Goal: Entertainment & Leisure: Consume media (video, audio)

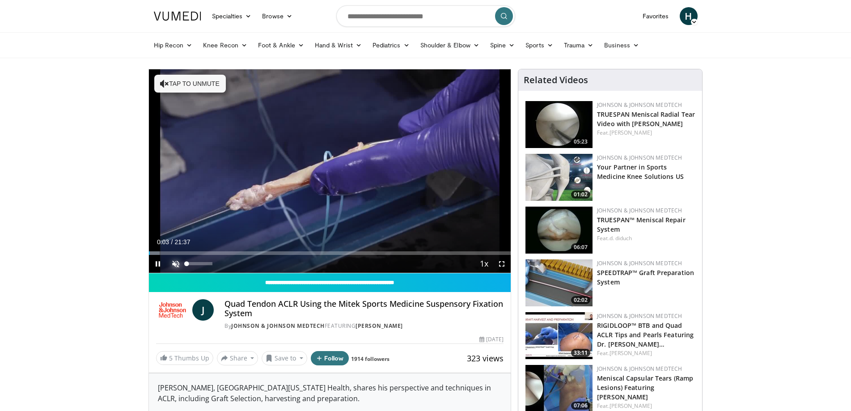
click at [175, 265] on span "Video Player" at bounding box center [176, 264] width 18 height 18
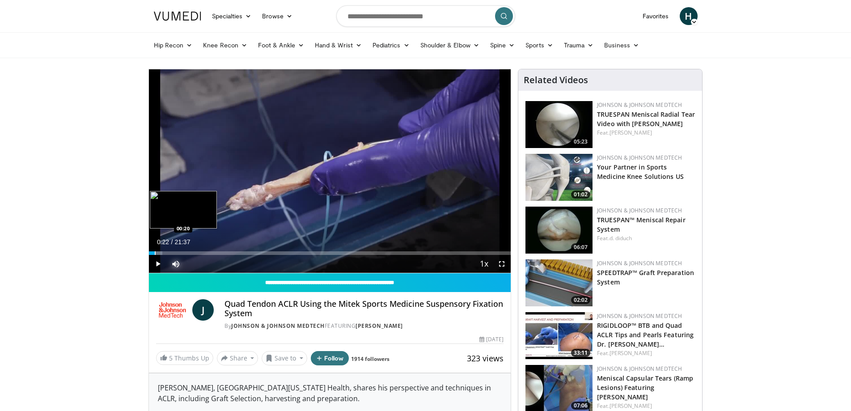
click at [155, 253] on div "Progress Bar" at bounding box center [155, 253] width 1 height 4
click at [195, 262] on div "32%" at bounding box center [199, 264] width 31 height 18
click at [163, 252] on div "Progress Bar" at bounding box center [163, 253] width 1 height 4
click at [173, 253] on div "Progress Bar" at bounding box center [173, 253] width 1 height 4
click at [187, 254] on div "Progress Bar" at bounding box center [187, 253] width 1 height 4
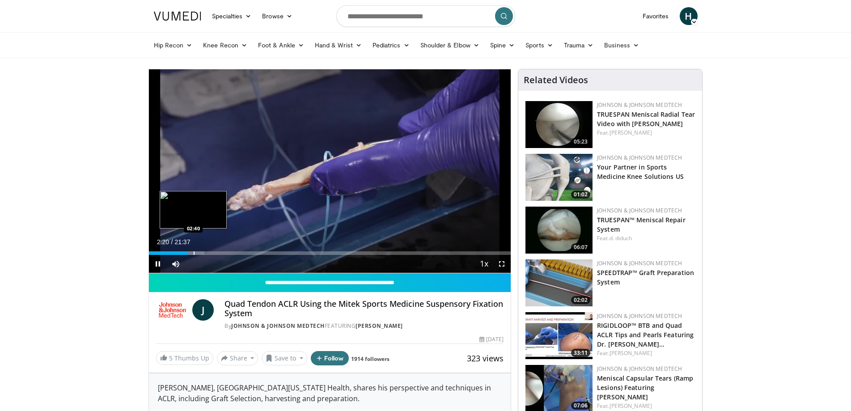
click at [193, 254] on video-js "**********" at bounding box center [330, 171] width 362 height 204
click at [195, 253] on div "Progress Bar" at bounding box center [195, 253] width 1 height 4
click at [202, 253] on div "Progress Bar" at bounding box center [202, 253] width 1 height 4
click at [210, 252] on div "Progress Bar" at bounding box center [210, 253] width 1 height 4
click at [216, 252] on div "Progress Bar" at bounding box center [215, 253] width 1 height 4
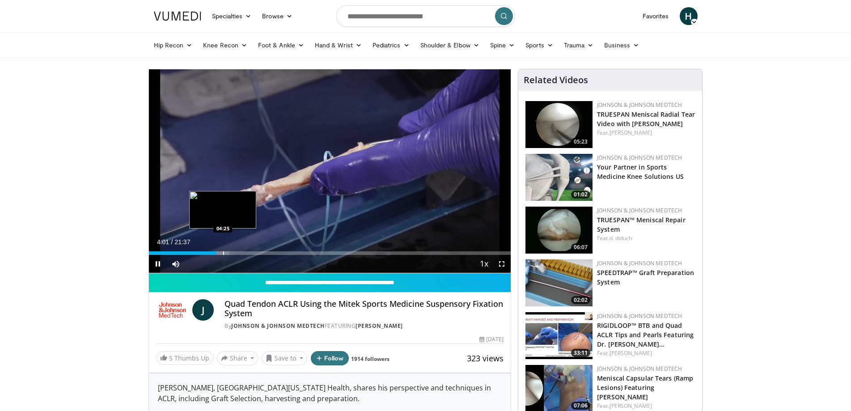
click at [223, 253] on div "Progress Bar" at bounding box center [223, 253] width 1 height 4
click at [235, 251] on div "Progress Bar" at bounding box center [235, 253] width 1 height 4
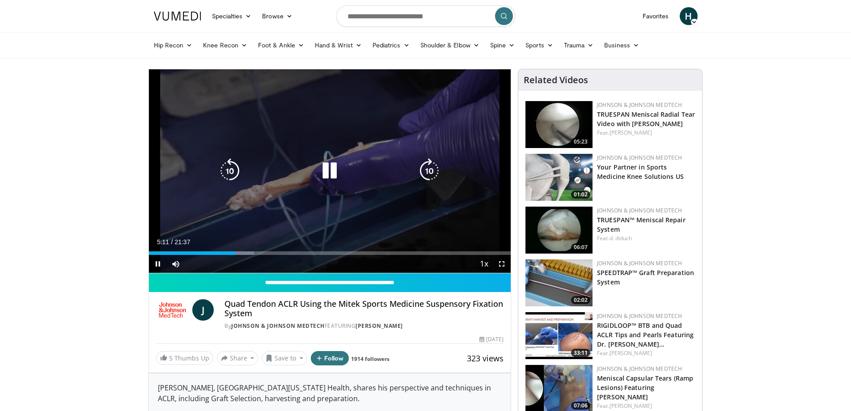
click at [243, 251] on video-js "**********" at bounding box center [330, 171] width 362 height 204
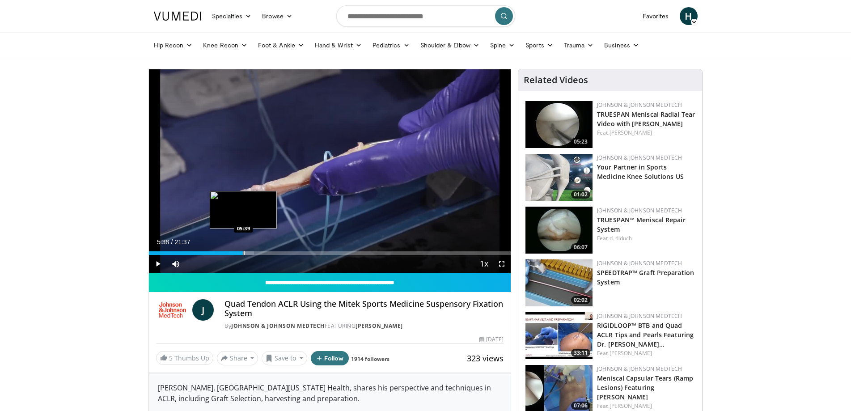
click at [244, 255] on div "Progress Bar" at bounding box center [244, 253] width 1 height 4
click at [251, 254] on div "Progress Bar" at bounding box center [251, 253] width 1 height 4
click at [258, 254] on div "Progress Bar" at bounding box center [258, 253] width 1 height 4
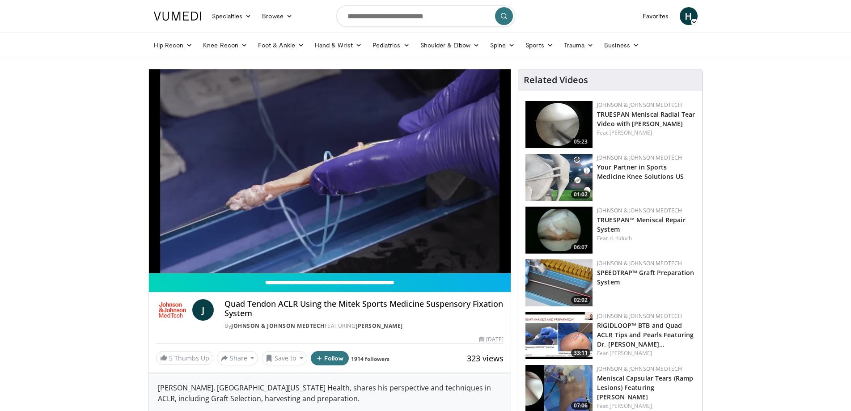
drag, startPoint x: 796, startPoint y: 132, endPoint x: 759, endPoint y: 91, distance: 55.1
drag, startPoint x: 759, startPoint y: 91, endPoint x: 778, endPoint y: 42, distance: 52.8
click at [703, 42] on div "Hip Recon Hip [MEDICAL_DATA] Revision Hip [MEDICAL_DATA] Hip Preservation Knee …" at bounding box center [426, 45] width 555 height 25
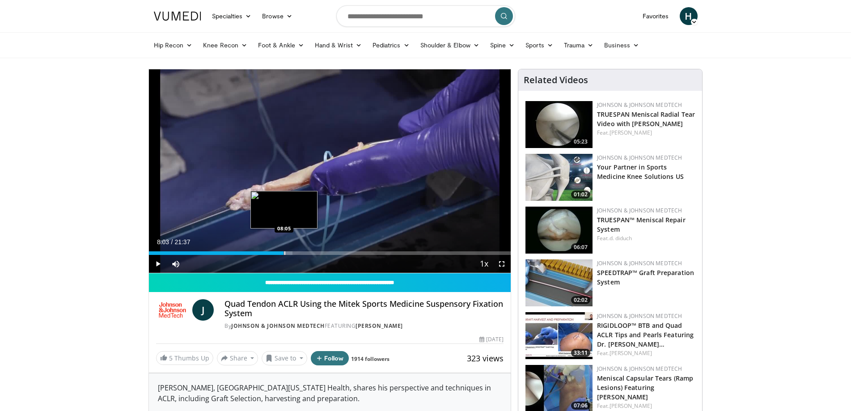
click at [285, 255] on div "Progress Bar" at bounding box center [285, 253] width 1 height 4
click at [289, 254] on div "Progress Bar" at bounding box center [289, 253] width 1 height 4
click at [295, 251] on div "Progress Bar" at bounding box center [295, 253] width 1 height 4
click at [304, 255] on div "Progress Bar" at bounding box center [304, 253] width 1 height 4
click at [313, 254] on div "Progress Bar" at bounding box center [313, 253] width 1 height 4
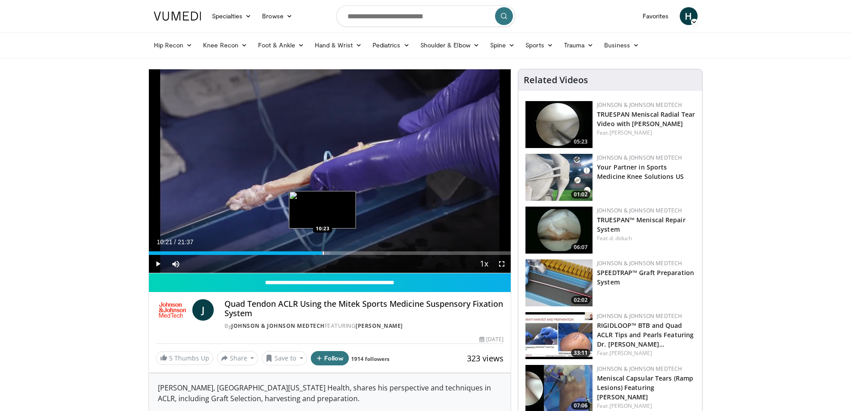
click at [323, 255] on div "Progress Bar" at bounding box center [323, 253] width 1 height 4
click at [328, 254] on div "Progress Bar" at bounding box center [328, 253] width 1 height 4
click at [336, 254] on div "Progress Bar" at bounding box center [336, 253] width 1 height 4
click at [344, 254] on div "Progress Bar" at bounding box center [344, 253] width 1 height 4
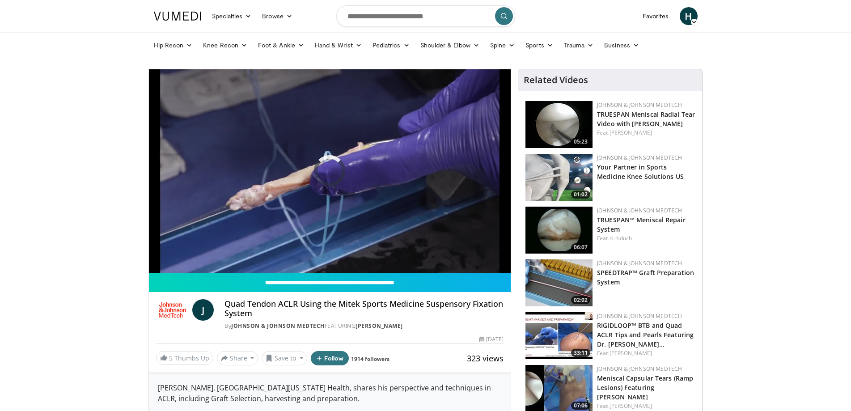
click at [551, 236] on img at bounding box center [559, 230] width 67 height 47
click at [552, 236] on img at bounding box center [559, 230] width 67 height 47
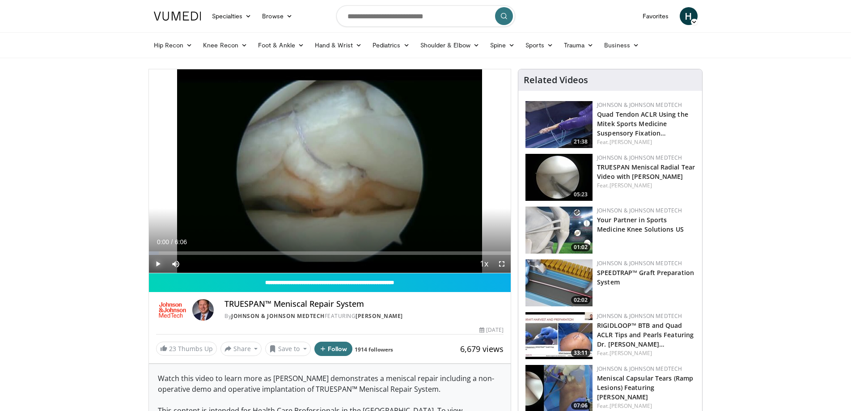
click at [153, 263] on span "Video Player" at bounding box center [158, 264] width 18 height 18
click at [169, 253] on div "Progress Bar" at bounding box center [169, 253] width 1 height 4
click at [234, 255] on div "Progress Bar" at bounding box center [233, 253] width 1 height 4
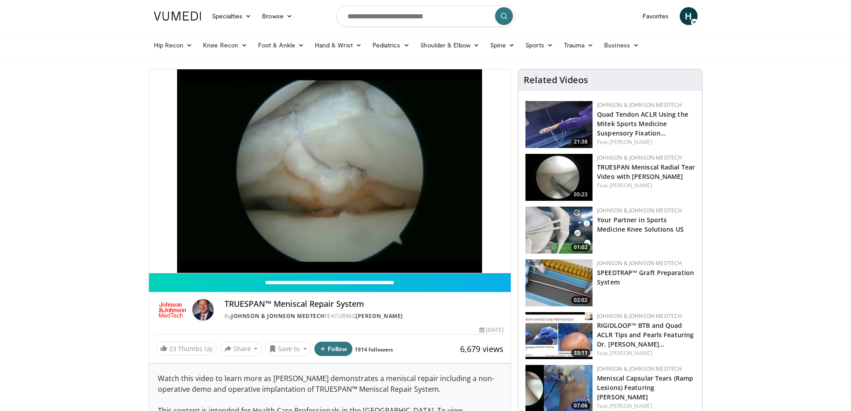
drag, startPoint x: 134, startPoint y: 290, endPoint x: 4, endPoint y: 237, distance: 141.1
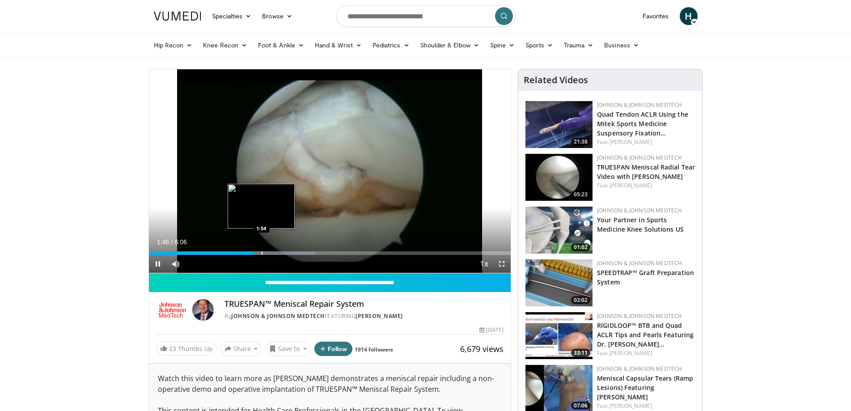
click at [262, 251] on div "Progress Bar" at bounding box center [262, 253] width 1 height 4
click at [277, 251] on div "Progress Bar" at bounding box center [277, 253] width 1 height 4
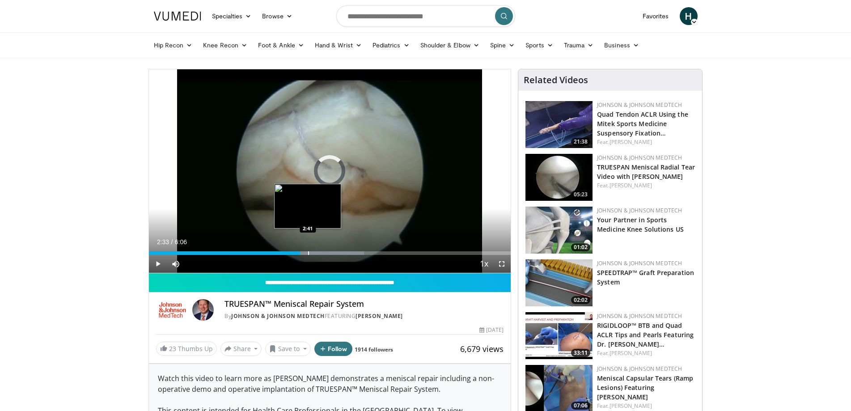
click at [309, 253] on div "Progress Bar" at bounding box center [308, 253] width 1 height 4
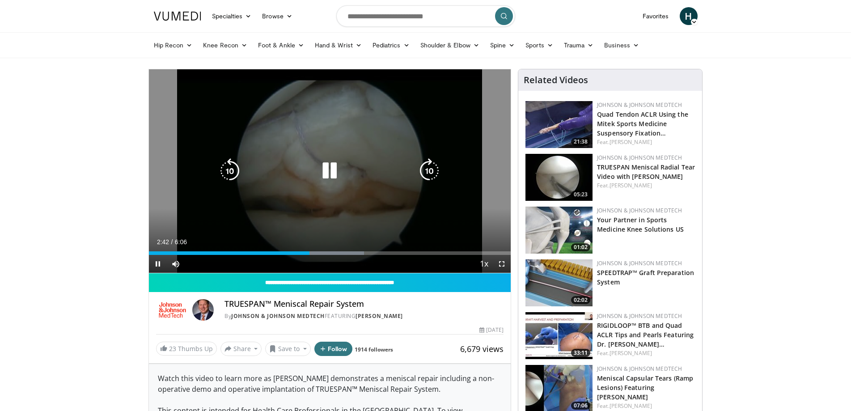
click at [326, 250] on div "Loaded : 59.51% 2:42 3:00" at bounding box center [330, 251] width 362 height 9
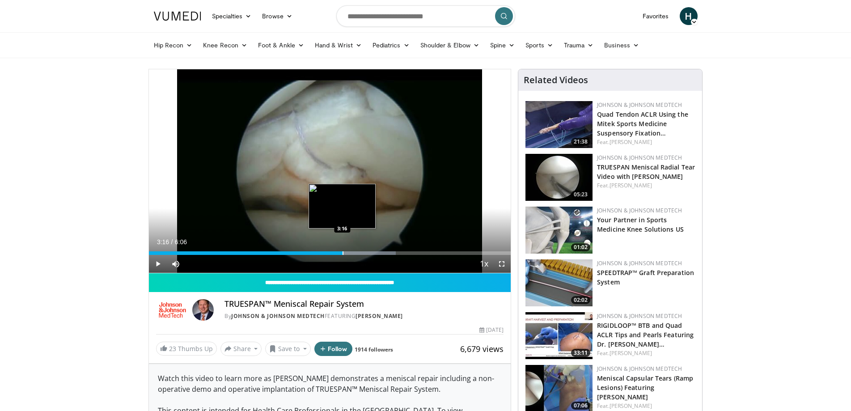
click at [343, 252] on div "Progress Bar" at bounding box center [343, 253] width 1 height 4
click at [357, 252] on div "Progress Bar" at bounding box center [357, 253] width 1 height 4
click at [370, 254] on div "Progress Bar" at bounding box center [370, 253] width 1 height 4
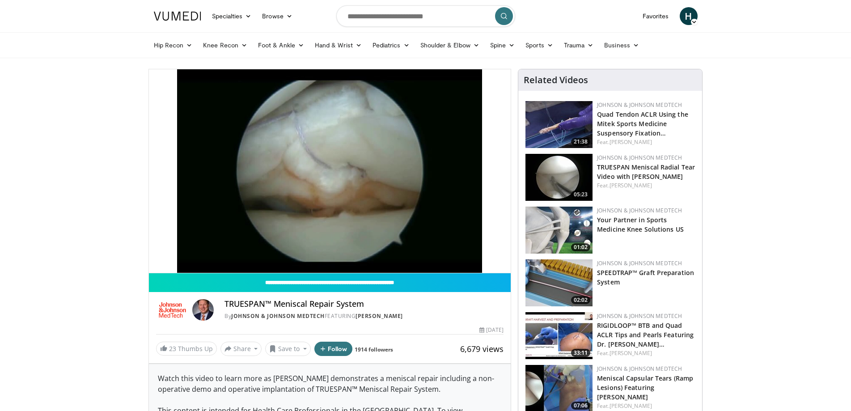
click at [387, 255] on div "10 seconds Tap to unmute" at bounding box center [330, 171] width 362 height 204
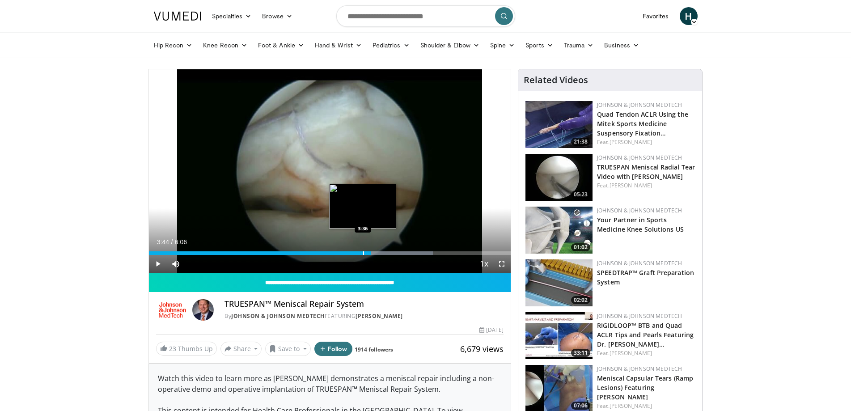
click at [363, 251] on div "Progress Bar" at bounding box center [363, 253] width 1 height 4
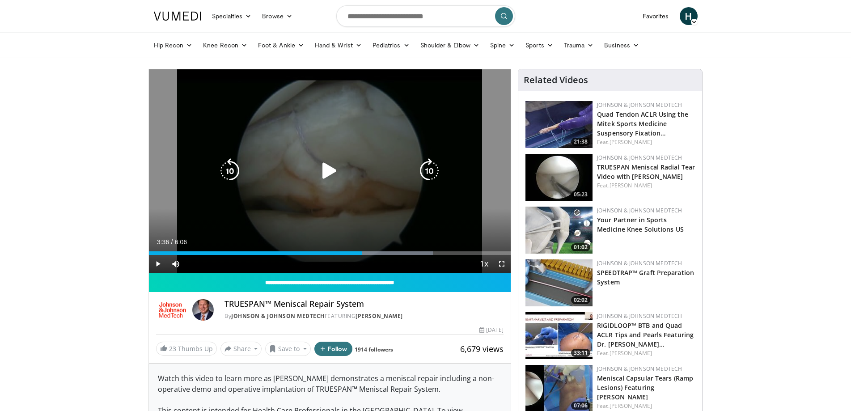
click at [334, 167] on icon "Video Player" at bounding box center [329, 170] width 25 height 25
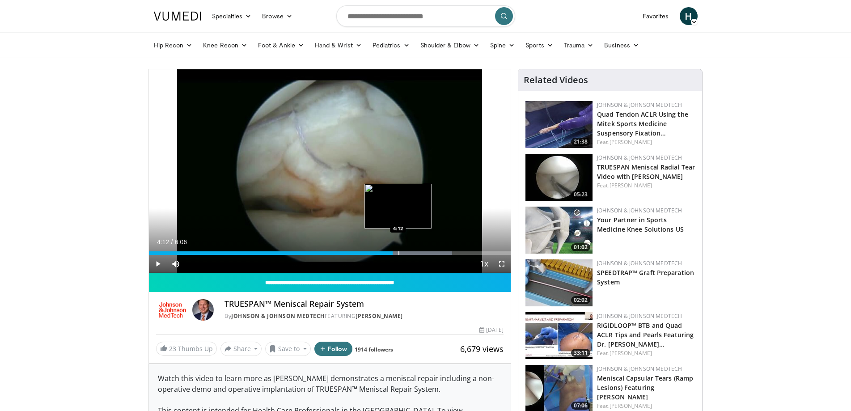
click at [399, 255] on div "Progress Bar" at bounding box center [399, 253] width 1 height 4
click at [413, 251] on div "Progress Bar" at bounding box center [413, 253] width 1 height 4
click at [437, 253] on div "Progress Bar" at bounding box center [437, 253] width 1 height 4
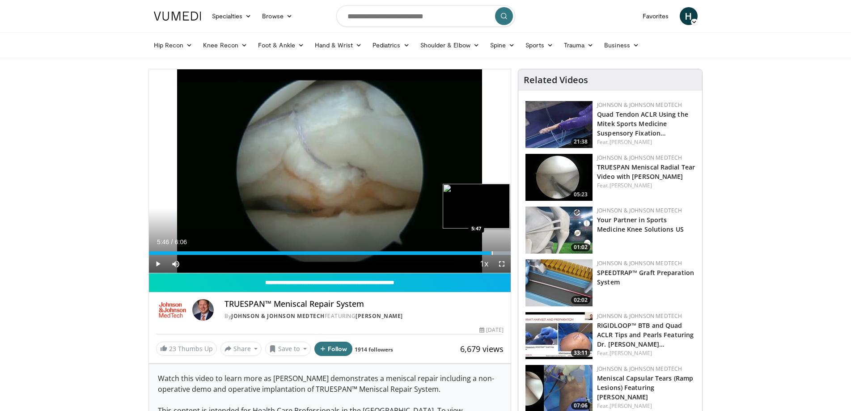
click at [492, 252] on div "Progress Bar" at bounding box center [492, 253] width 1 height 4
click at [503, 254] on div "Progress Bar" at bounding box center [503, 253] width 1 height 4
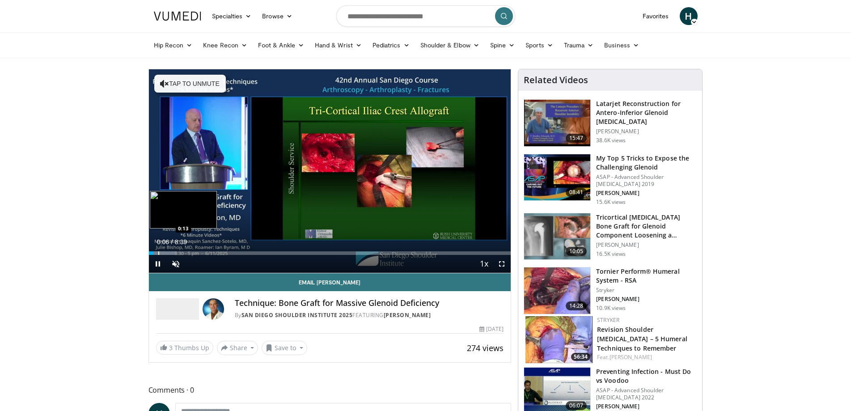
click at [158, 254] on div "Progress Bar" at bounding box center [158, 253] width 1 height 4
click at [166, 252] on div "Progress Bar" at bounding box center [166, 253] width 1 height 4
click at [174, 252] on div "Progress Bar" at bounding box center [174, 253] width 1 height 4
click at [192, 253] on div "Progress Bar" at bounding box center [192, 253] width 1 height 4
click at [202, 253] on div "Progress Bar" at bounding box center [202, 253] width 1 height 4
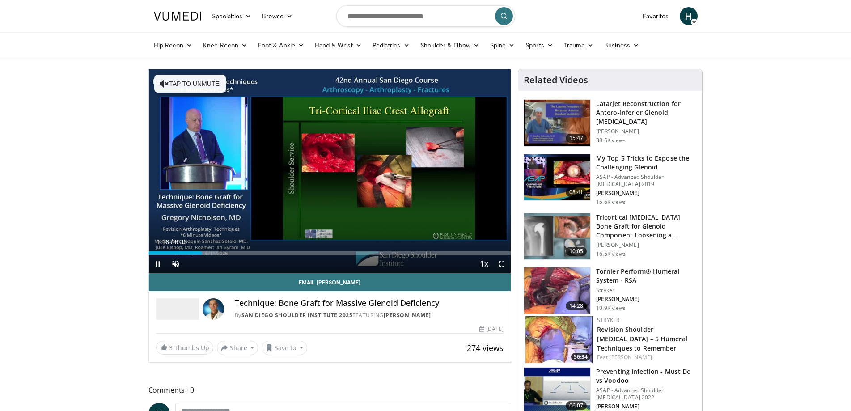
click at [211, 255] on div "Current Time 1:16 / Duration 8:39 Pause Skip Backward Skip Forward Unmute Loade…" at bounding box center [330, 264] width 362 height 18
click at [214, 253] on div "Progress Bar" at bounding box center [214, 253] width 1 height 4
click at [225, 254] on div "Progress Bar" at bounding box center [225, 253] width 1 height 4
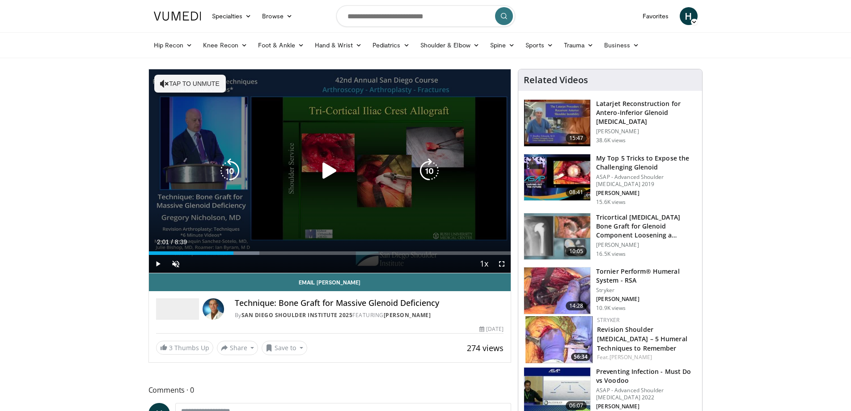
click at [234, 255] on div "Loaded : 30.51% 2:01 2:00" at bounding box center [330, 253] width 362 height 4
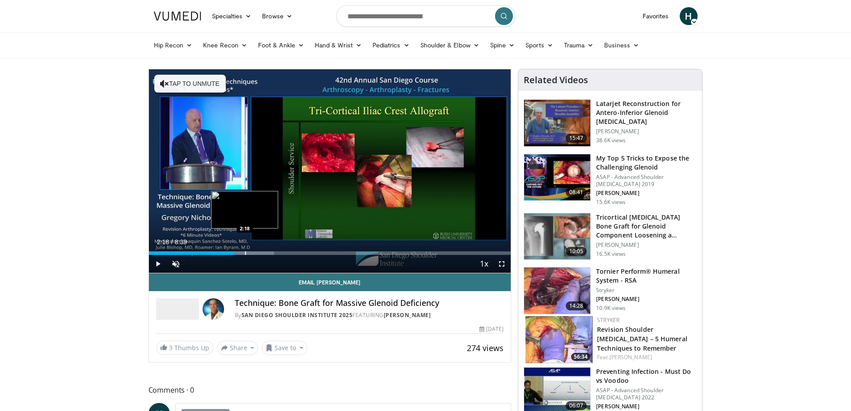
click at [245, 252] on div "Progress Bar" at bounding box center [245, 253] width 1 height 4
click at [260, 252] on div "Progress Bar" at bounding box center [259, 253] width 1 height 4
click at [270, 252] on div "Progress Bar" at bounding box center [270, 253] width 1 height 4
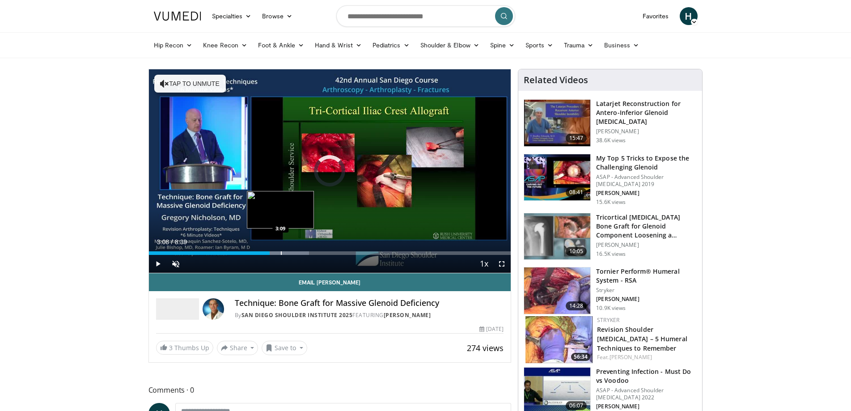
click at [281, 252] on div "Progress Bar" at bounding box center [281, 253] width 1 height 4
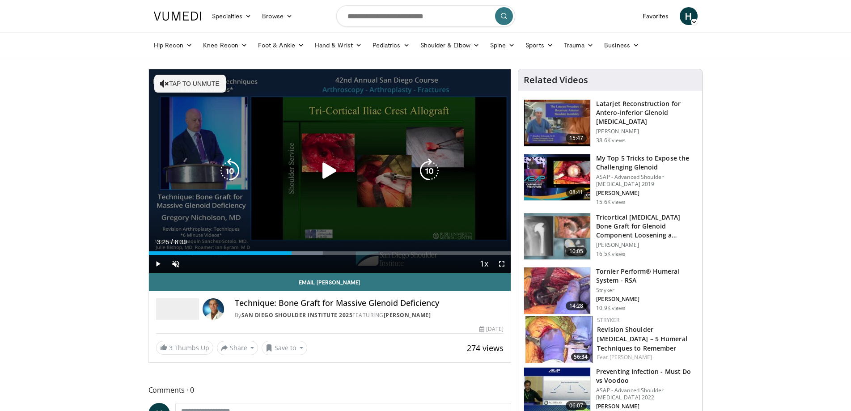
click at [0, 0] on div "Progress Bar" at bounding box center [0, 0] width 0 height 0
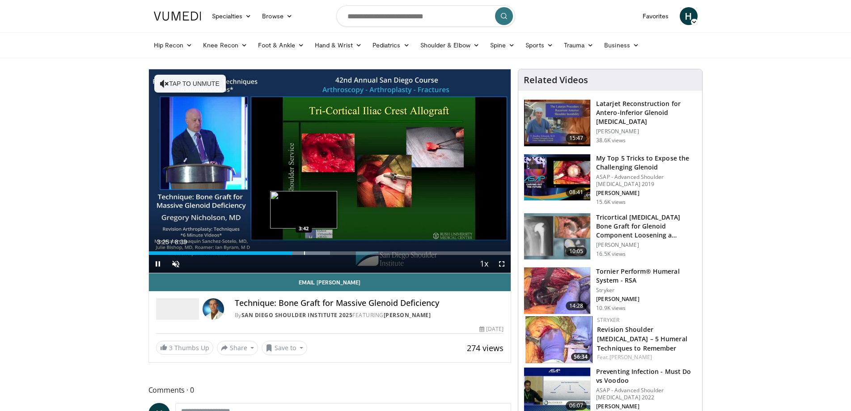
click at [304, 254] on div "Progress Bar" at bounding box center [304, 253] width 1 height 4
click at [317, 253] on div "Progress Bar" at bounding box center [317, 253] width 1 height 4
